Goal: Find specific page/section: Find specific page/section

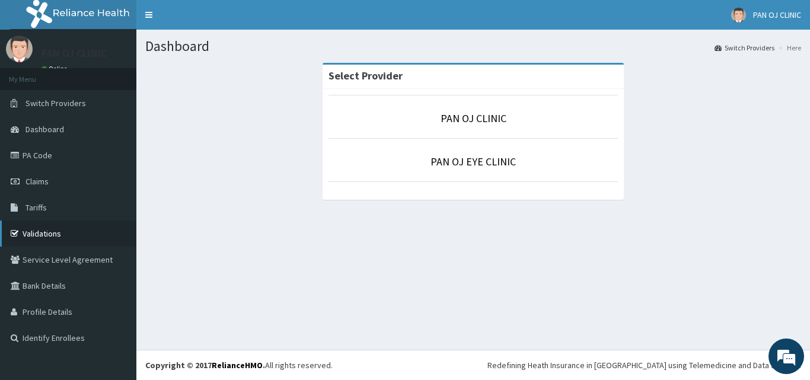
click at [55, 243] on link "Validations" at bounding box center [68, 234] width 136 height 26
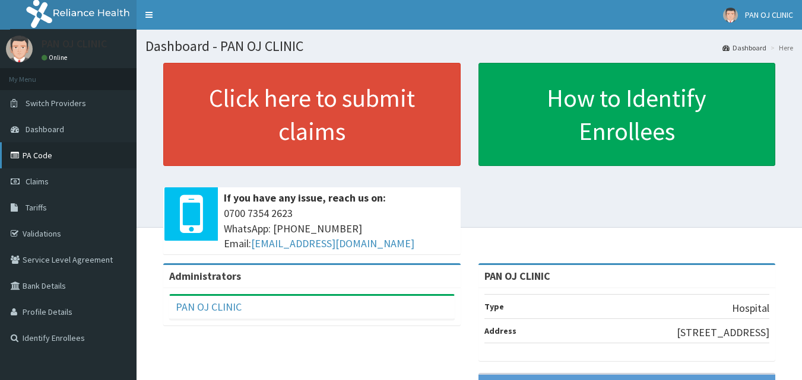
click at [56, 154] on link "PA Code" at bounding box center [68, 155] width 136 height 26
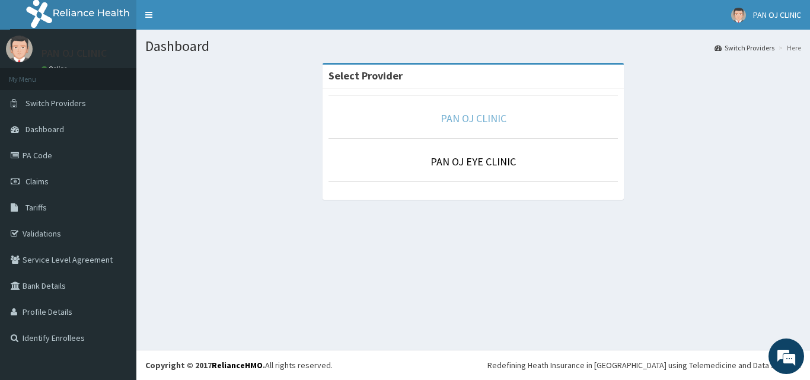
click at [463, 121] on link "PAN OJ CLINIC" at bounding box center [474, 119] width 66 height 14
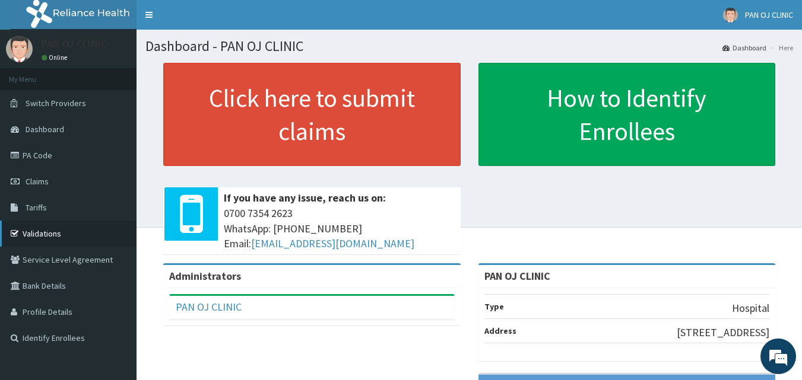
click at [53, 230] on link "Validations" at bounding box center [68, 234] width 136 height 26
click at [56, 227] on link "Validations" at bounding box center [68, 234] width 136 height 26
